Goal: Find specific page/section: Find specific page/section

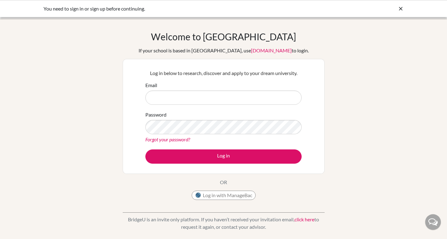
type input "duffy.cara@amschool.edu.sv"
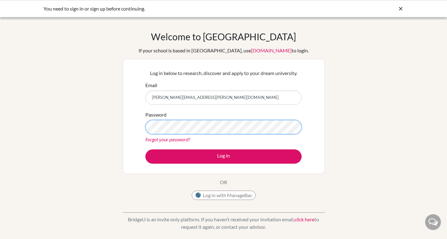
click at [145, 150] on button "Log in" at bounding box center [223, 157] width 156 height 14
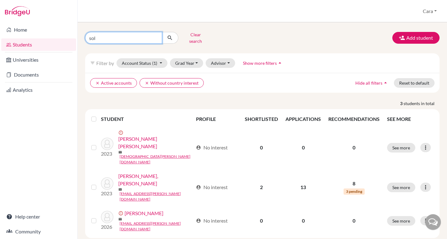
click at [139, 40] on input "sol" at bounding box center [123, 38] width 77 height 12
type input "[PERSON_NAME]"
click button "submit" at bounding box center [170, 38] width 16 height 12
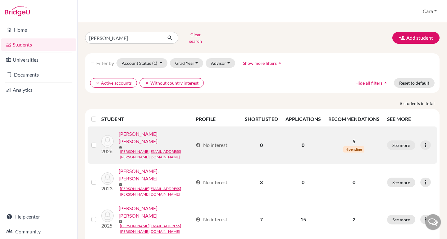
click at [155, 130] on link "[PERSON_NAME] [PERSON_NAME]" at bounding box center [156, 137] width 74 height 15
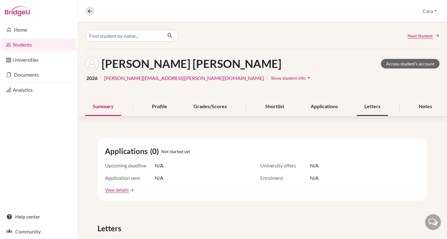
click at [369, 106] on div "Letters" at bounding box center [372, 107] width 31 height 18
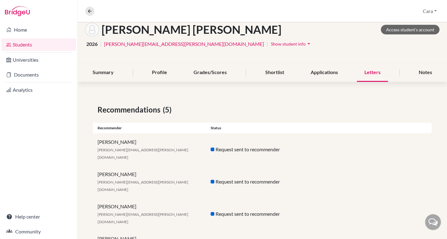
scroll to position [67, 0]
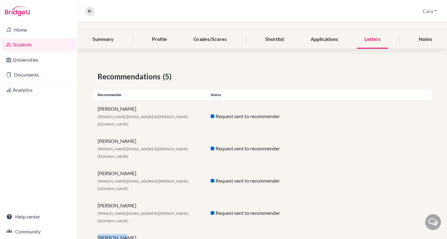
drag, startPoint x: 129, startPoint y: 205, endPoint x: 95, endPoint y: 205, distance: 34.4
copy div "[PERSON_NAME]"
click at [92, 12] on icon at bounding box center [90, 11] width 6 height 6
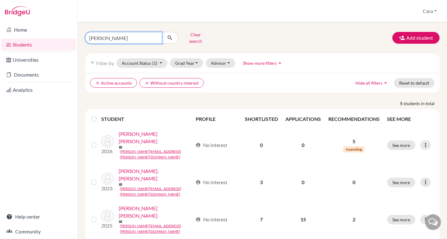
click at [127, 36] on input "[PERSON_NAME]" at bounding box center [123, 38] width 77 height 12
type input "[PERSON_NAME]"
click button "submit" at bounding box center [170, 38] width 16 height 12
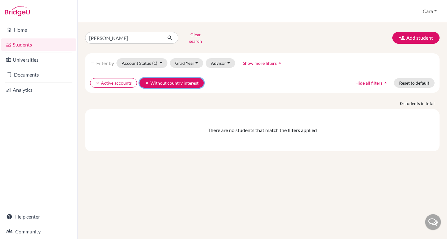
click at [142, 81] on button "clear Without country interest" at bounding box center [171, 83] width 64 height 10
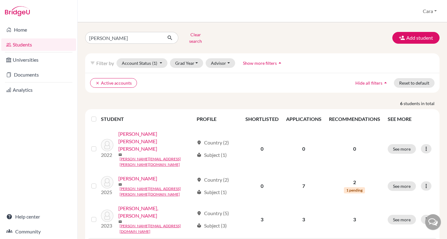
scroll to position [50, 0]
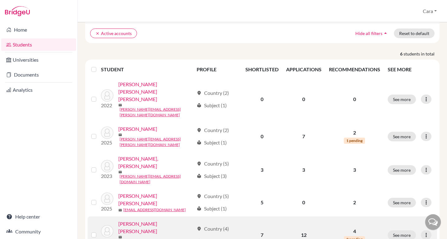
click at [157, 220] on link "[PERSON_NAME] [PERSON_NAME]" at bounding box center [155, 227] width 75 height 15
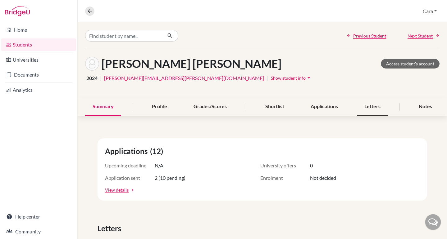
click at [377, 105] on div "Letters" at bounding box center [372, 107] width 31 height 18
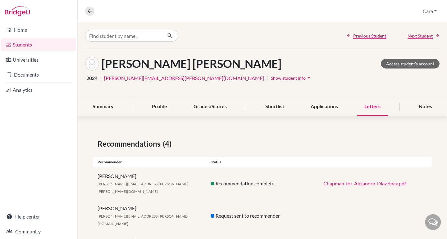
scroll to position [43, 0]
